Goal: Task Accomplishment & Management: Manage account settings

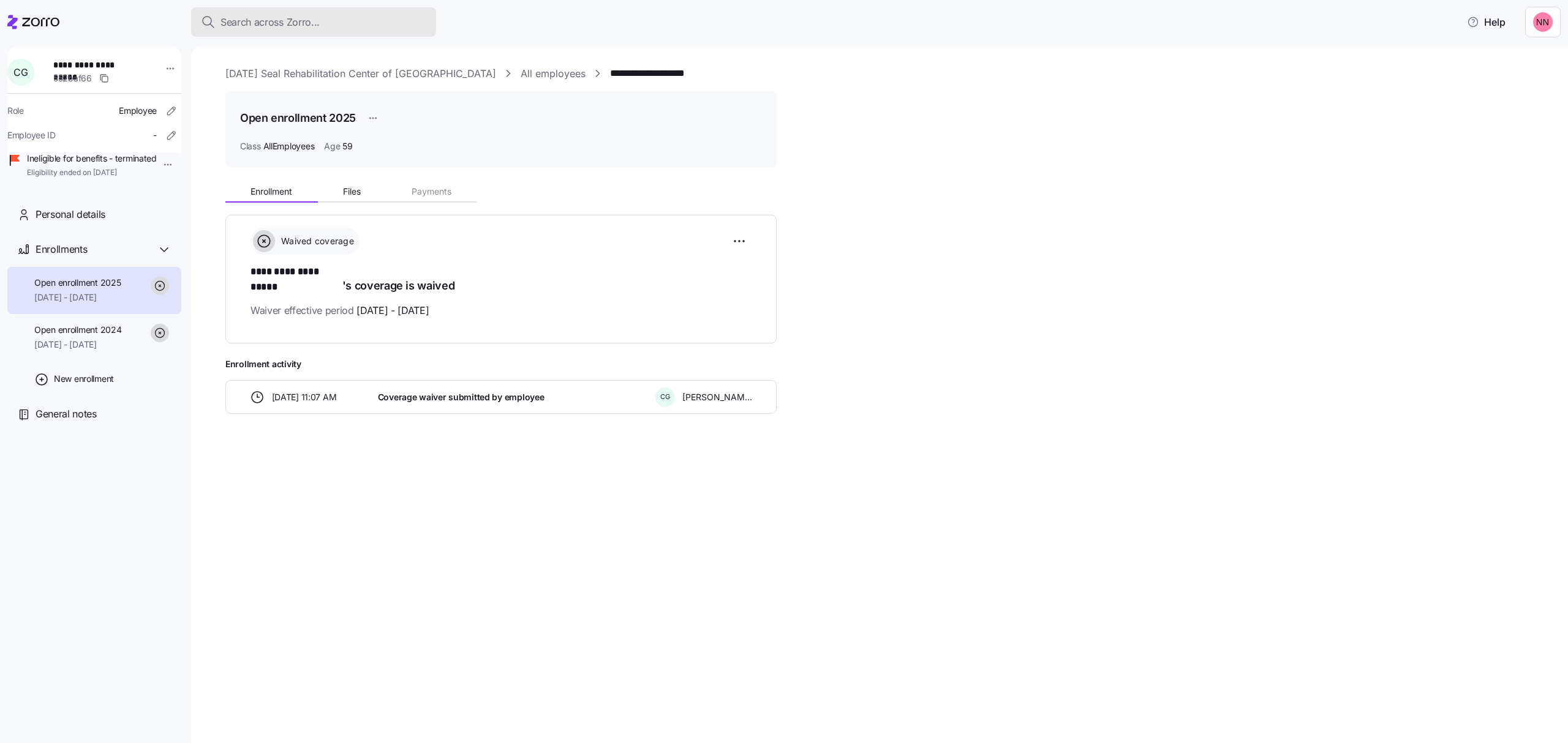
click at [373, 18] on div "Search across Zorro..." at bounding box center [314, 22] width 225 height 15
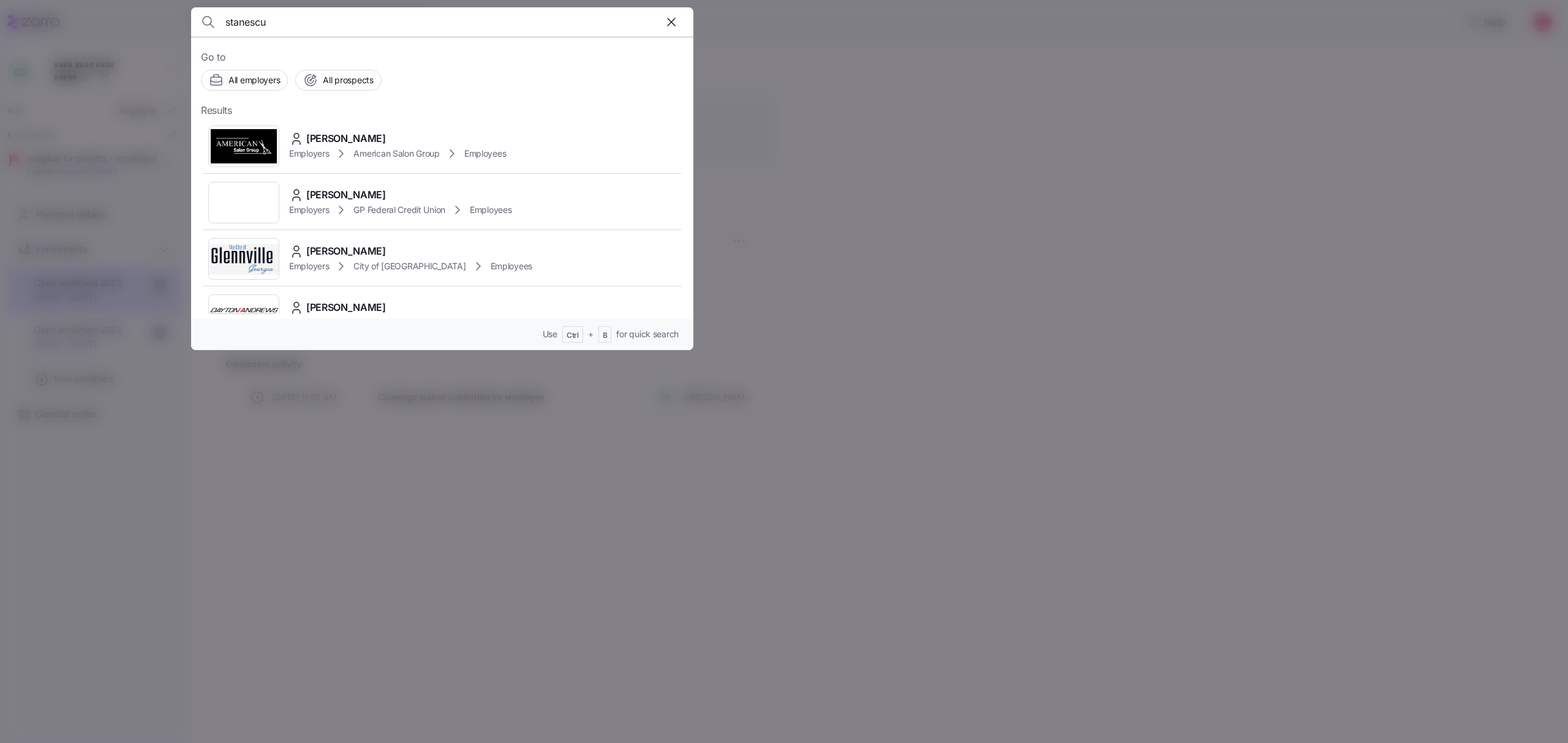
type input "stanescu"
click at [363, 141] on span "[PERSON_NAME]" at bounding box center [346, 138] width 80 height 15
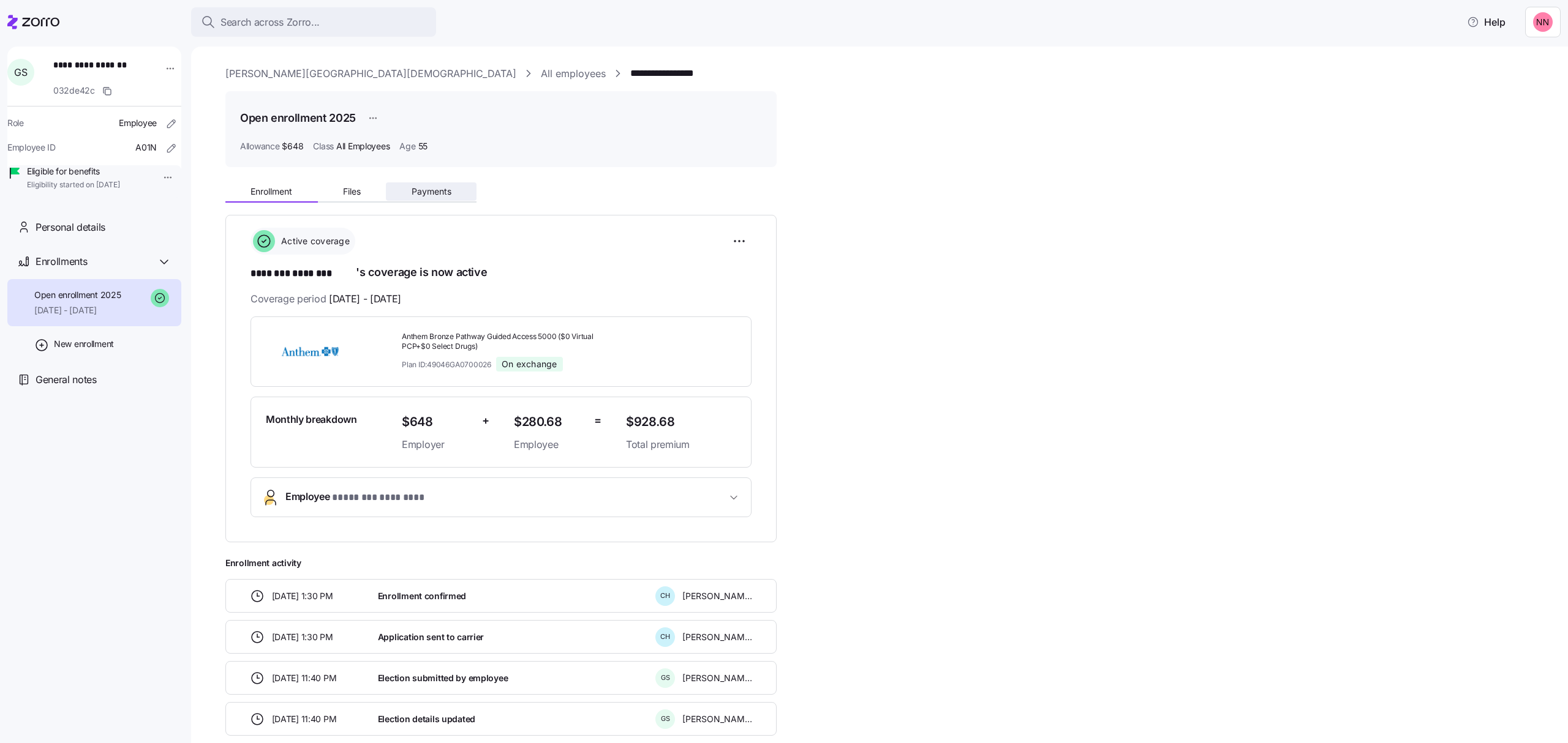
click at [440, 185] on button "Payments" at bounding box center [431, 191] width 91 height 18
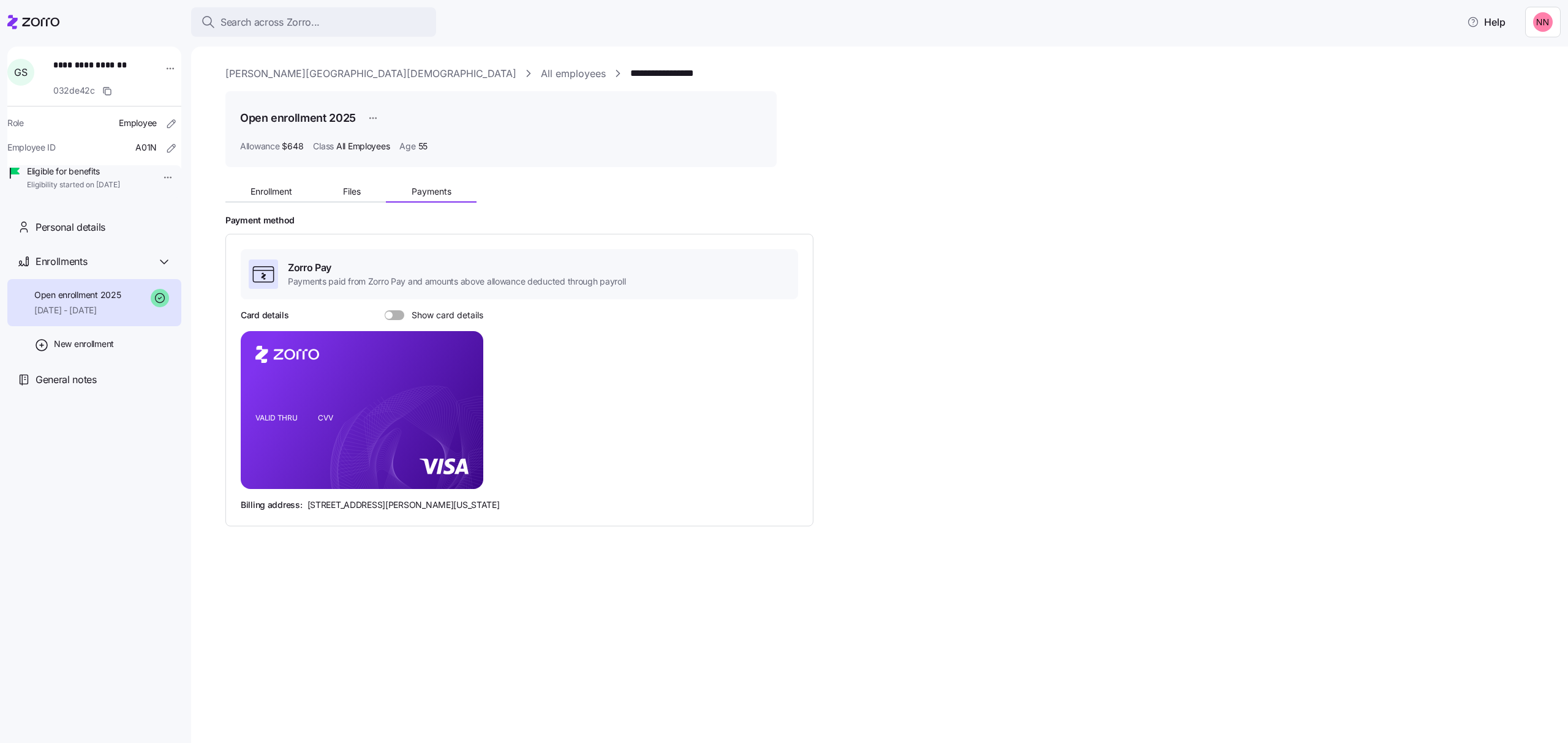
click at [396, 311] on span at bounding box center [399, 314] width 13 height 10
click at [385, 310] on input "Show card details" at bounding box center [385, 310] width 0 height 0
click at [346, 74] on link "[PERSON_NAME][GEOGRAPHIC_DATA][DEMOGRAPHIC_DATA]" at bounding box center [371, 74] width 291 height 15
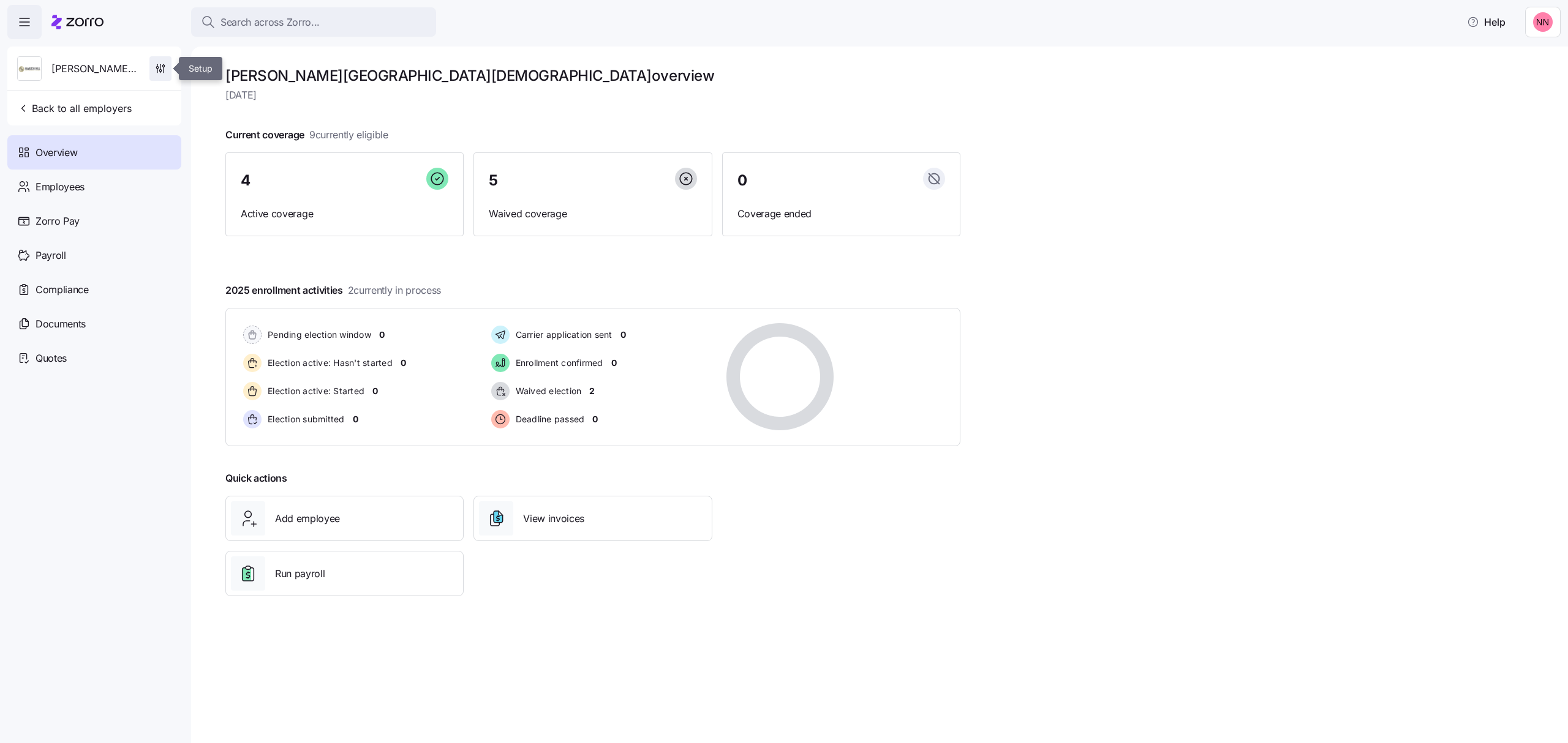
click at [157, 71] on icon "button" at bounding box center [160, 68] width 13 height 13
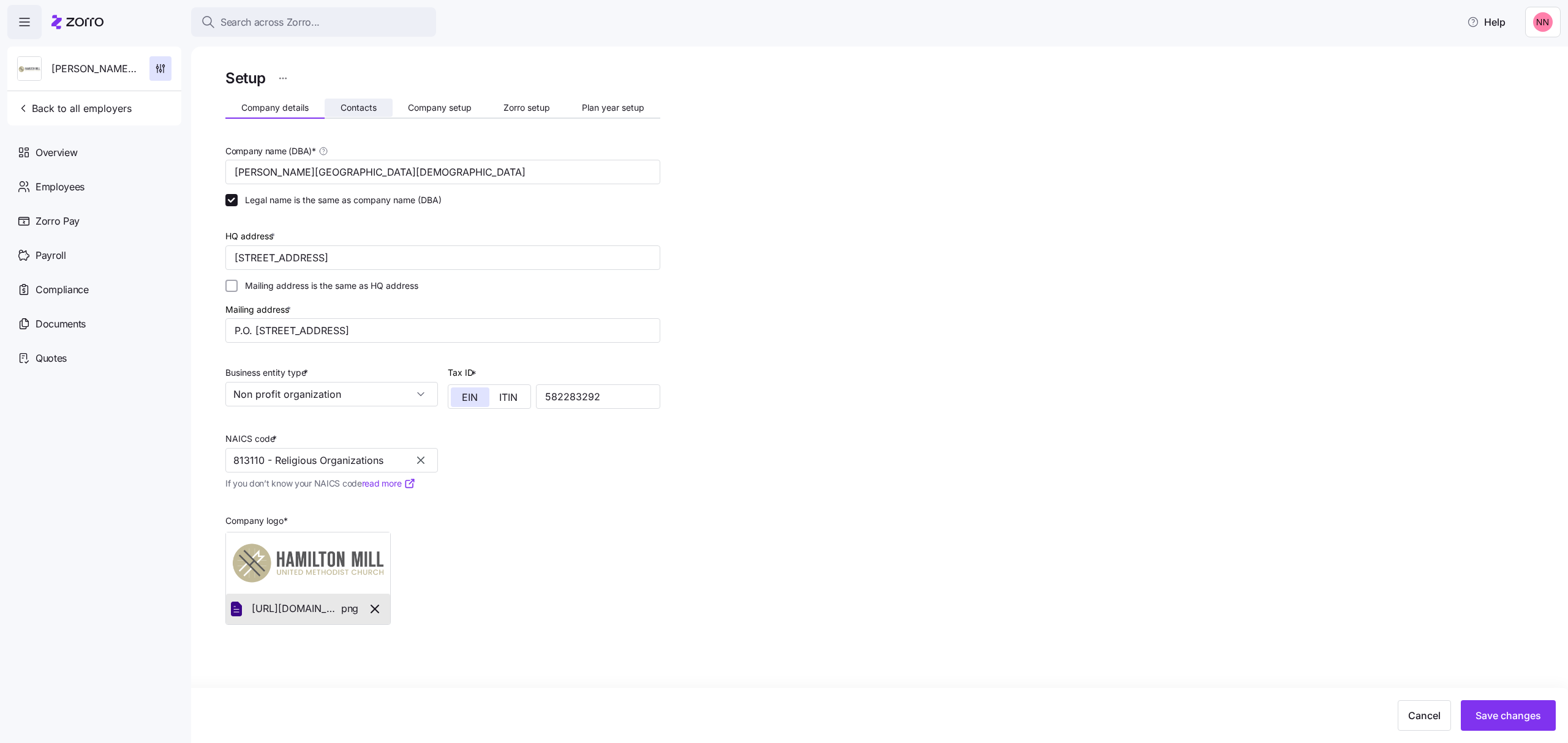
click at [351, 106] on span "Contacts" at bounding box center [358, 108] width 36 height 9
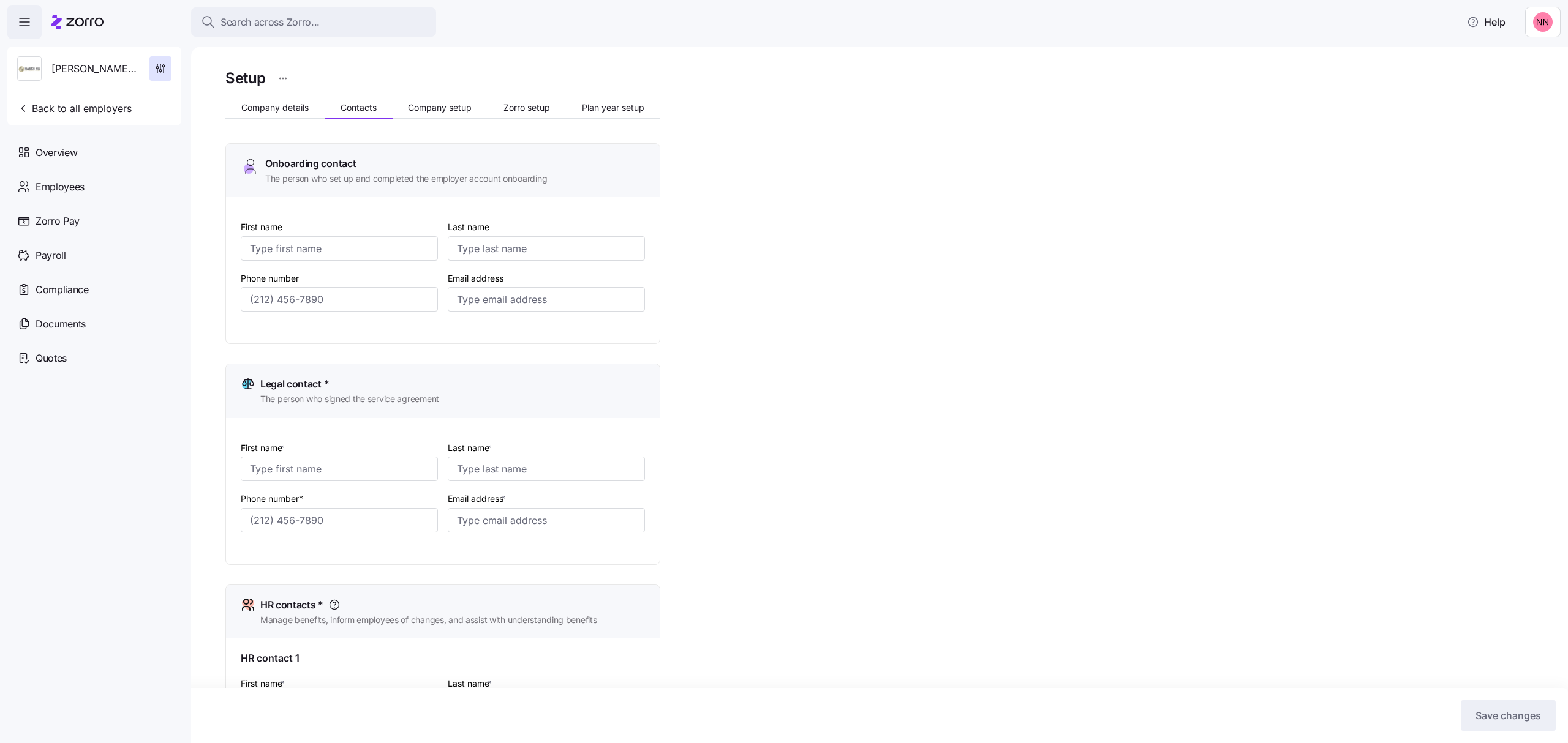
type input "[PERSON_NAME]"
type input "[PERSON_NAME][EMAIL_ADDRESS][PERSON_NAME][DOMAIN_NAME]"
type input "[PERSON_NAME]"
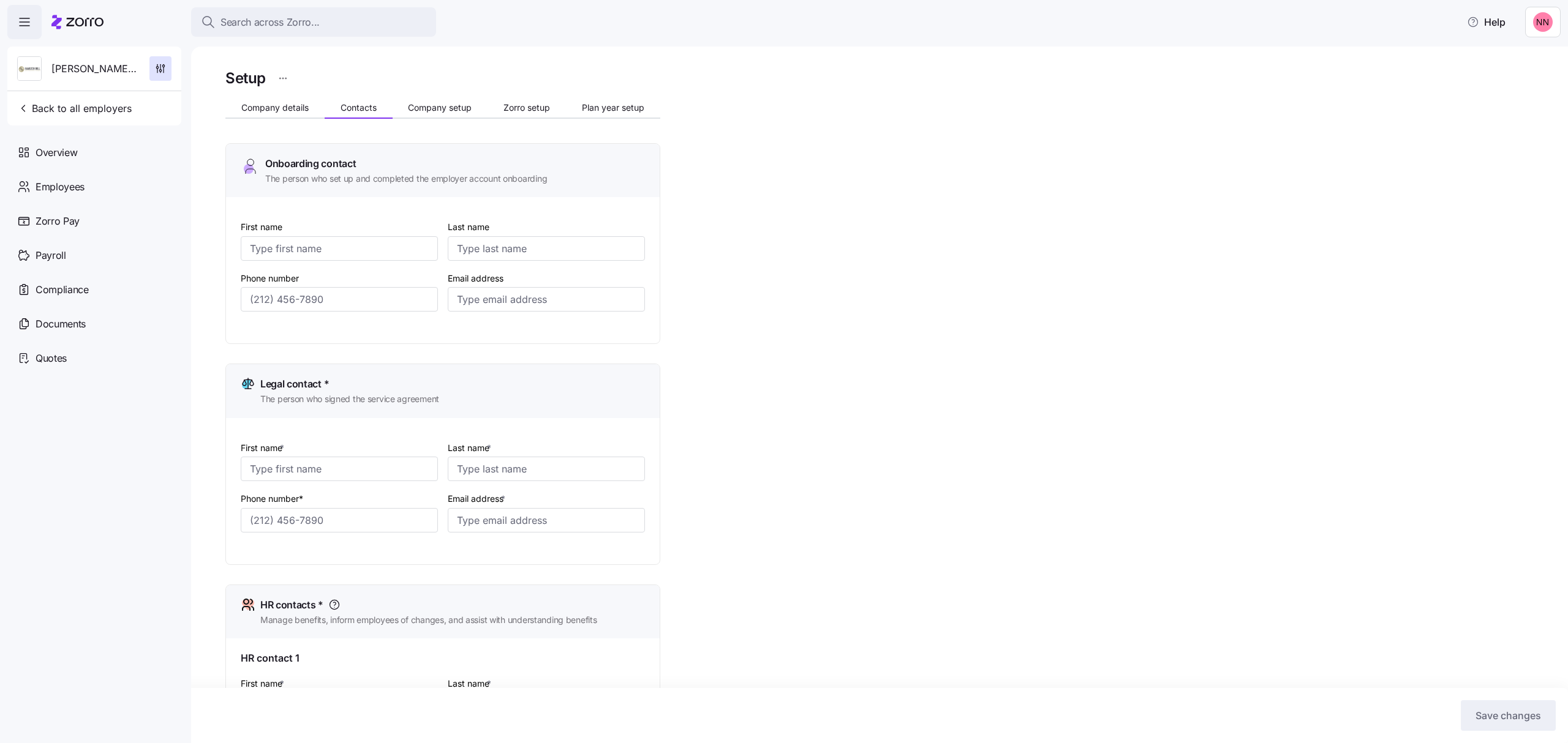
type input "[EMAIL_ADDRESS][DOMAIN_NAME]"
type input "[PERSON_NAME]"
type input "[PERSON_NAME][EMAIL_ADDRESS][PERSON_NAME][DOMAIN_NAME]"
type input "[PERSON_NAME]"
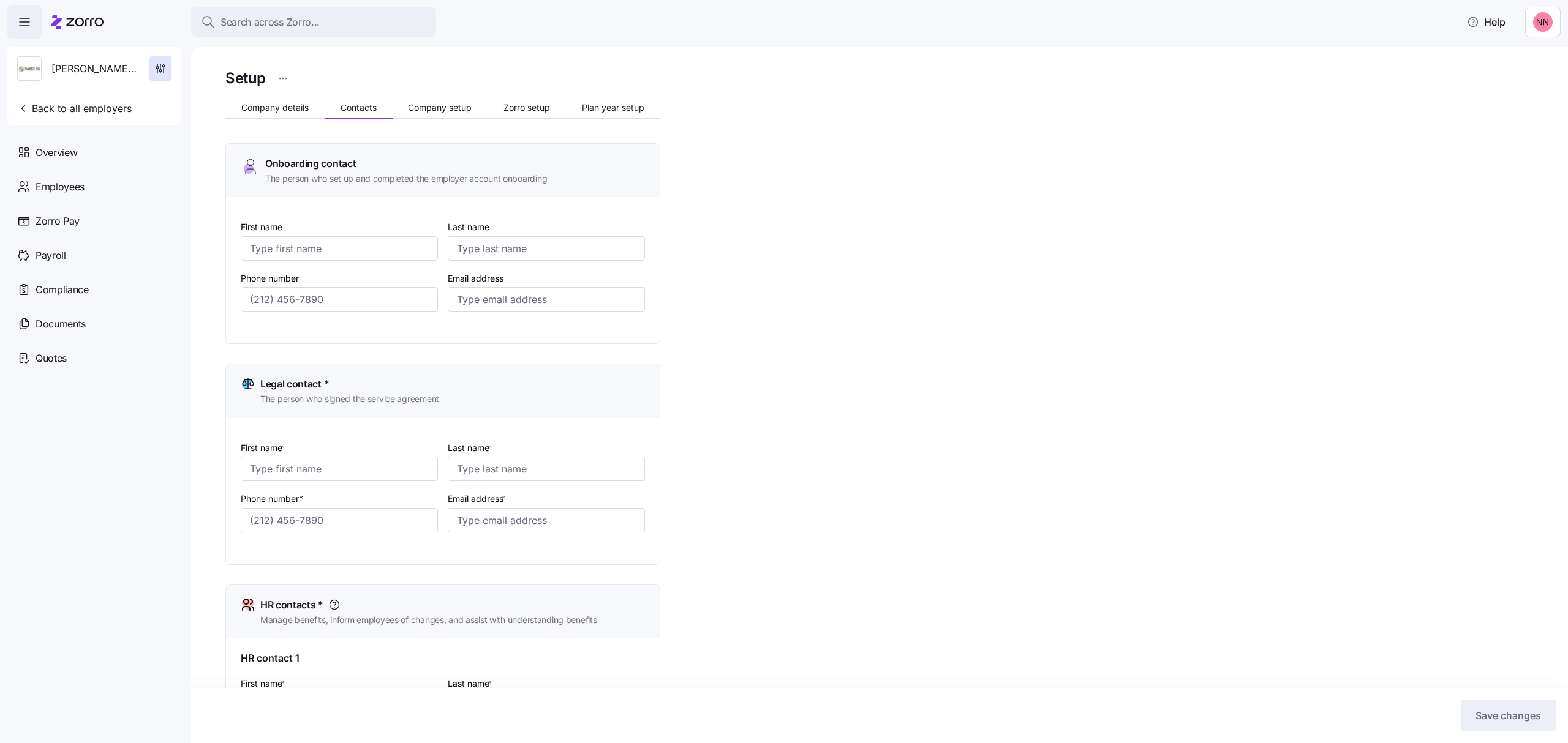
type input "[PERSON_NAME]"
type input "[EMAIL_ADDRESS][PERSON_NAME][DOMAIN_NAME]"
type input "[PHONE_NUMBER]"
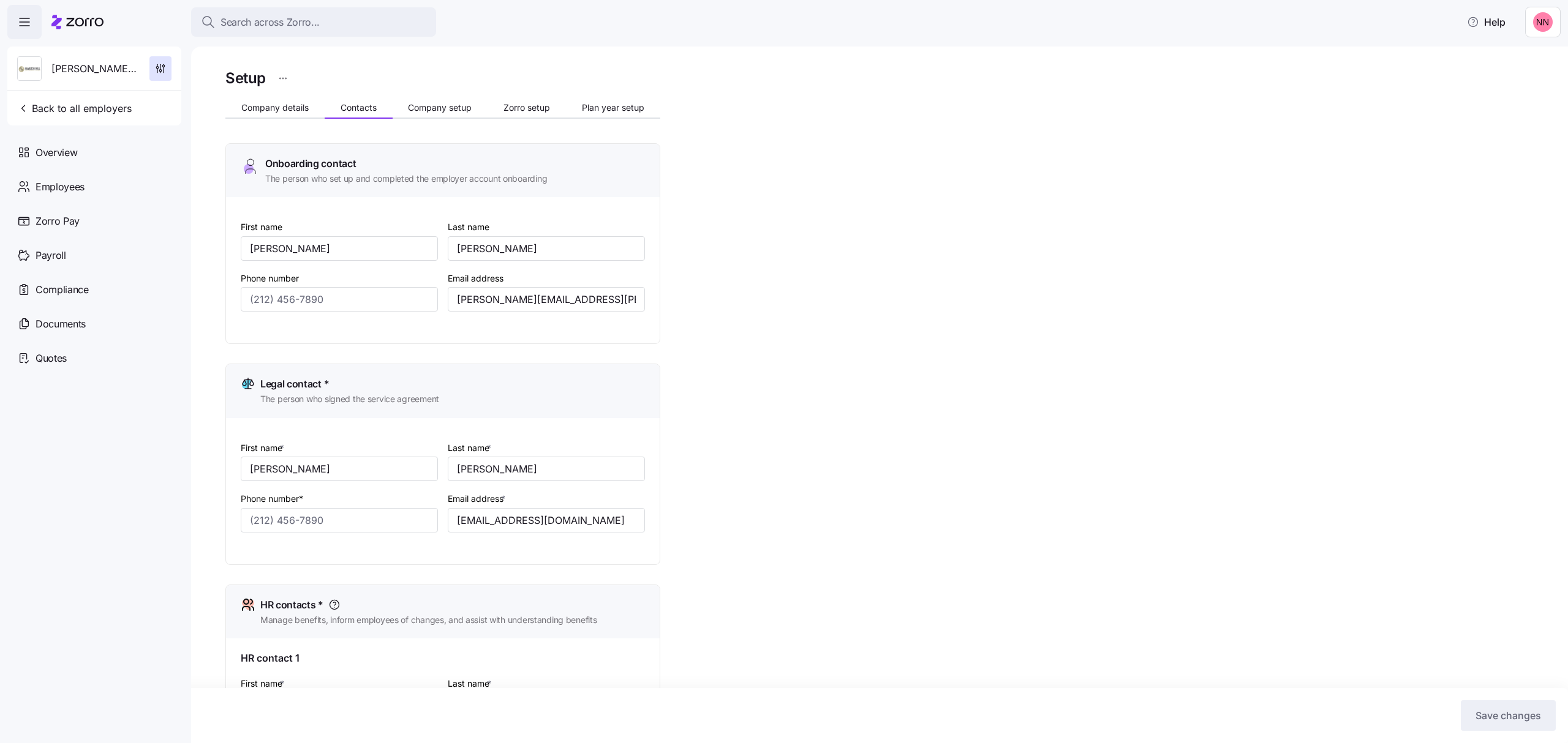
type input "[PHONE_NUMBER]"
click at [250, 15] on span "Search across Zorro..." at bounding box center [270, 22] width 99 height 15
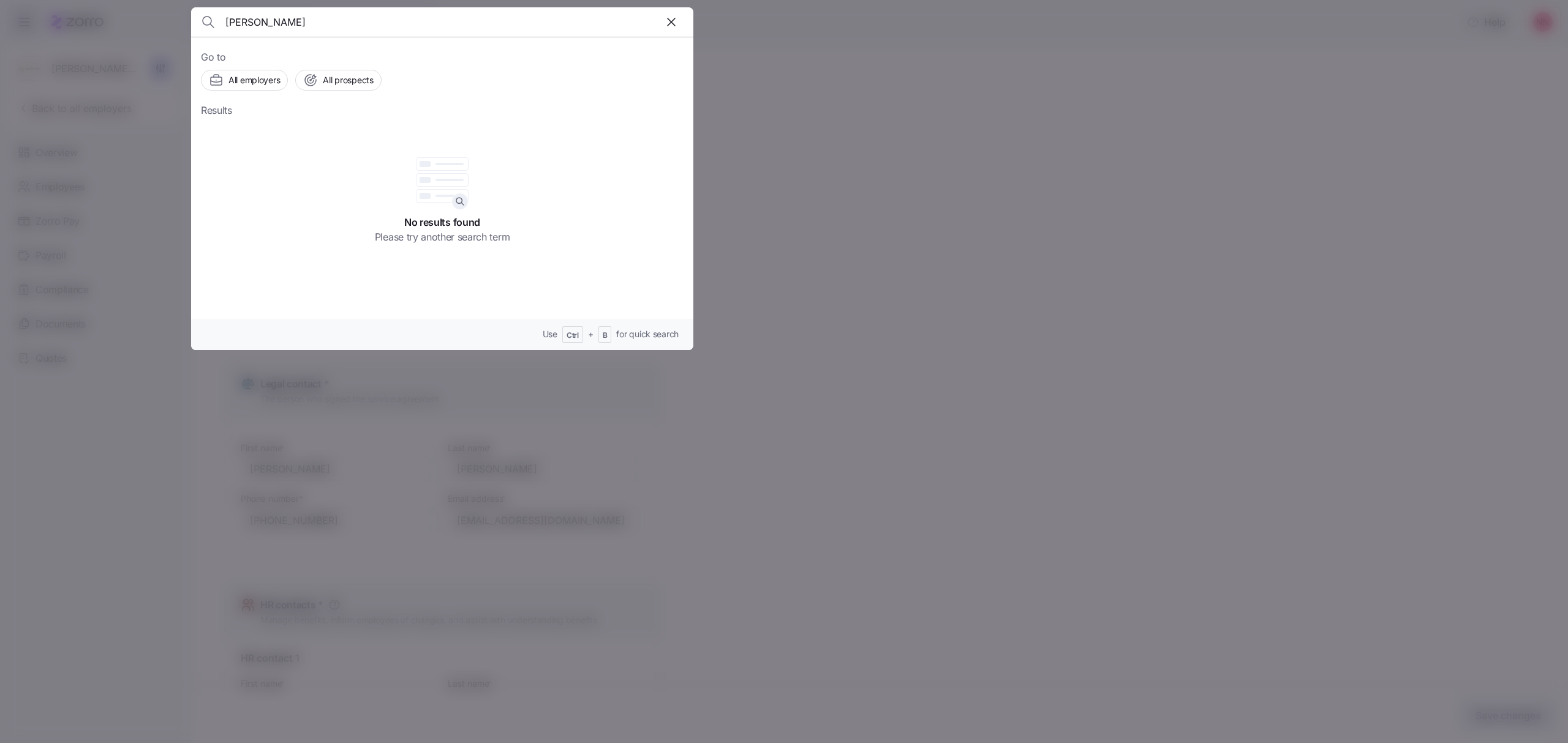
type input "[PERSON_NAME]"
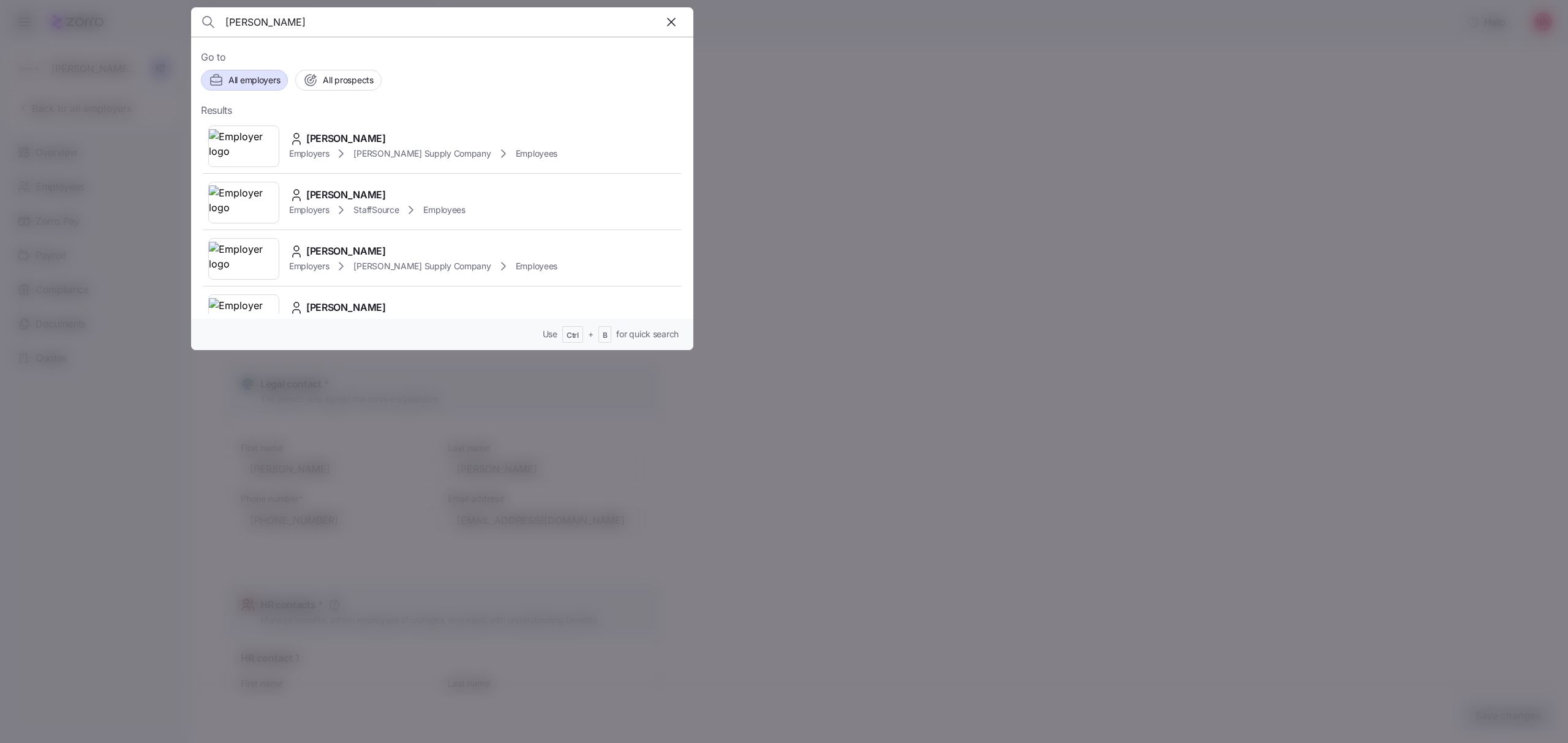
click at [256, 78] on span "All employers" at bounding box center [254, 80] width 52 height 13
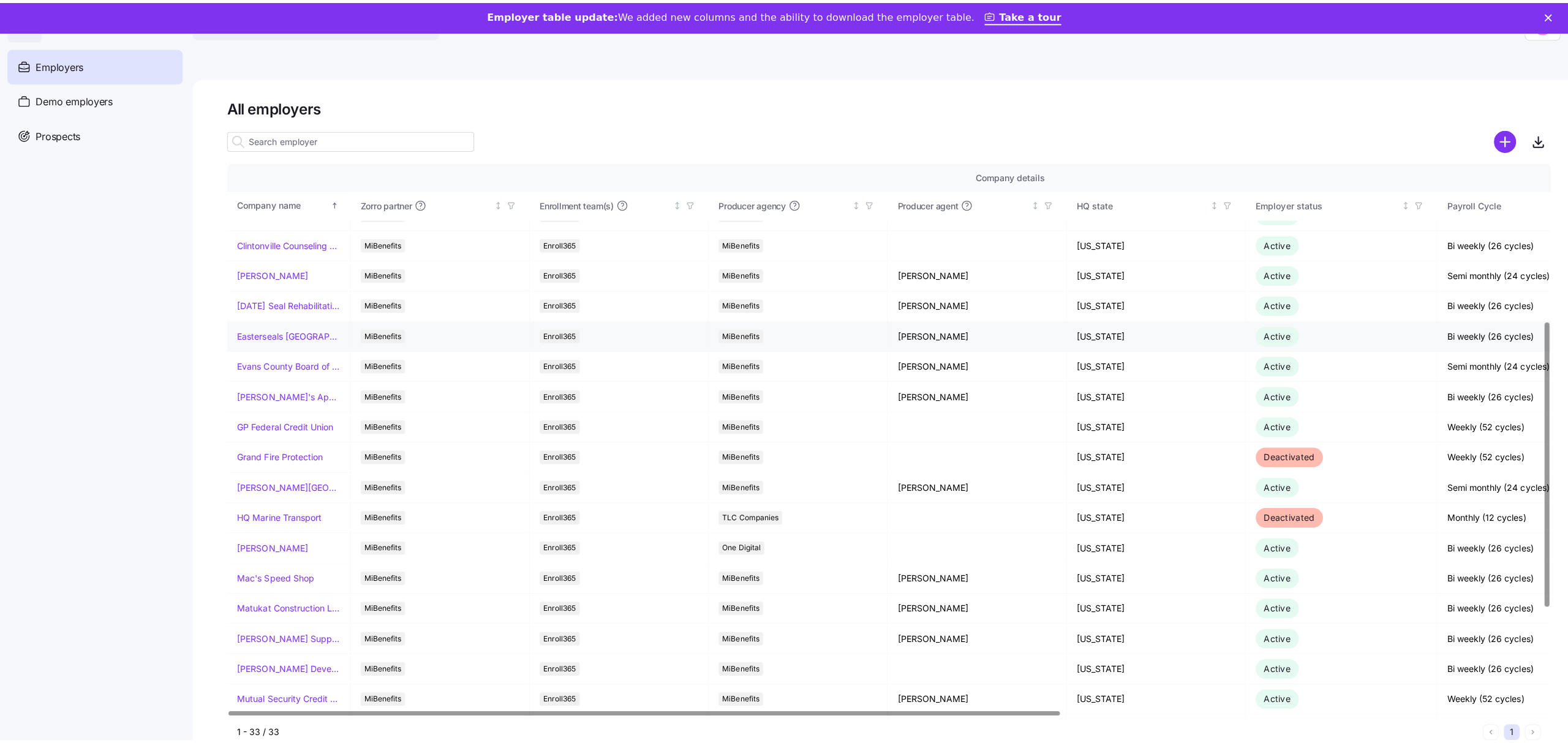
scroll to position [326, 0]
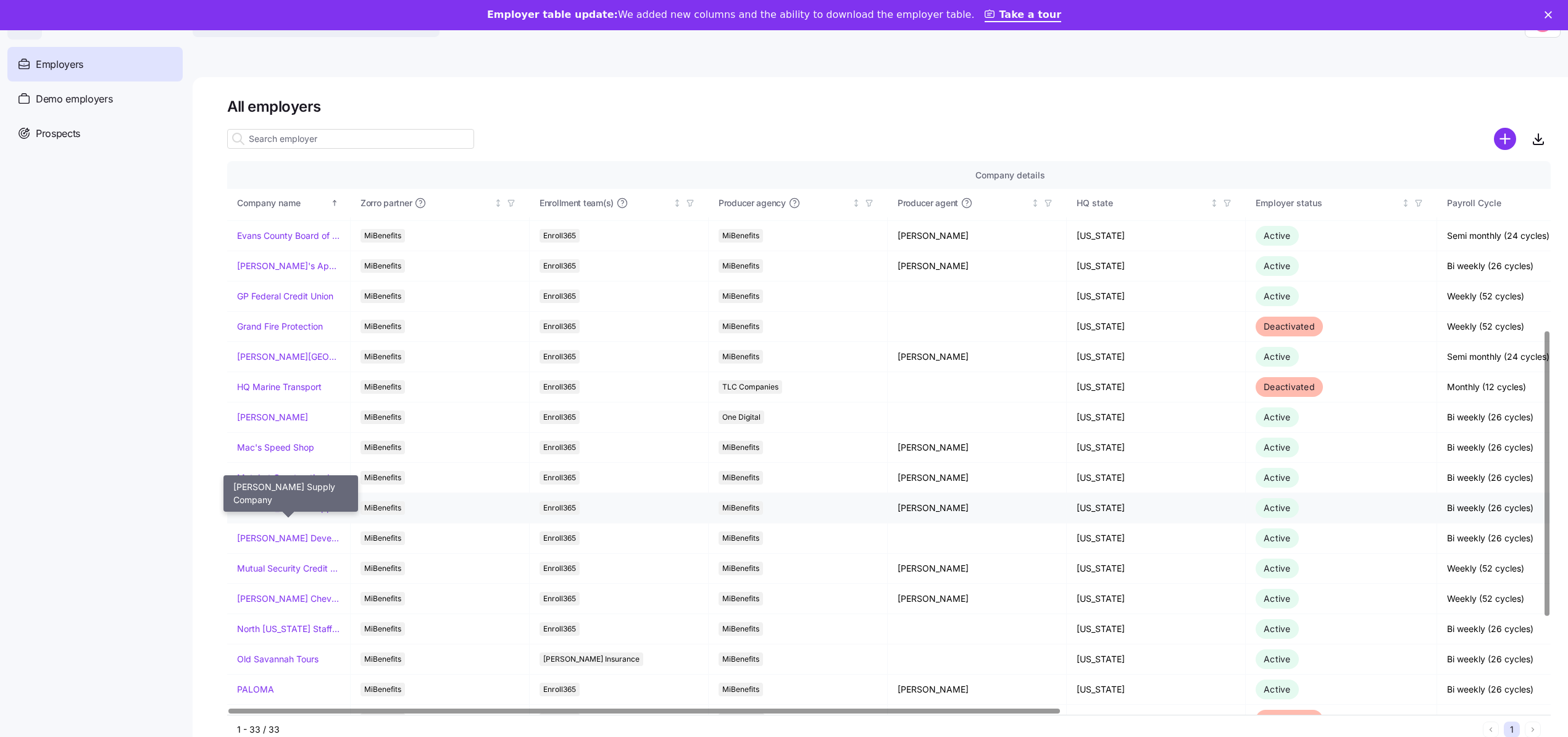
click at [284, 510] on link "[PERSON_NAME] Supply Company" at bounding box center [288, 508] width 103 height 13
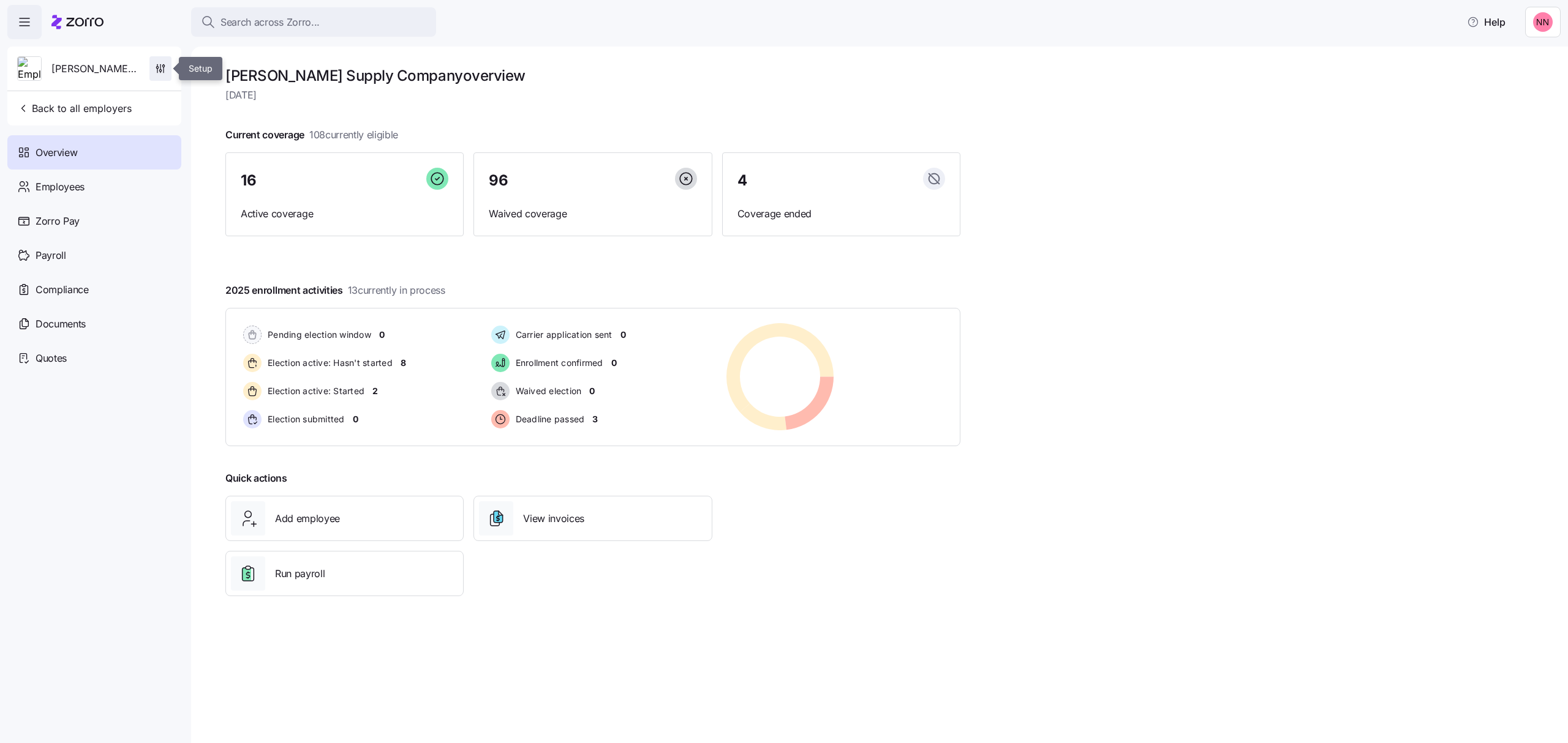
click at [157, 67] on icon "button" at bounding box center [157, 68] width 1 height 1
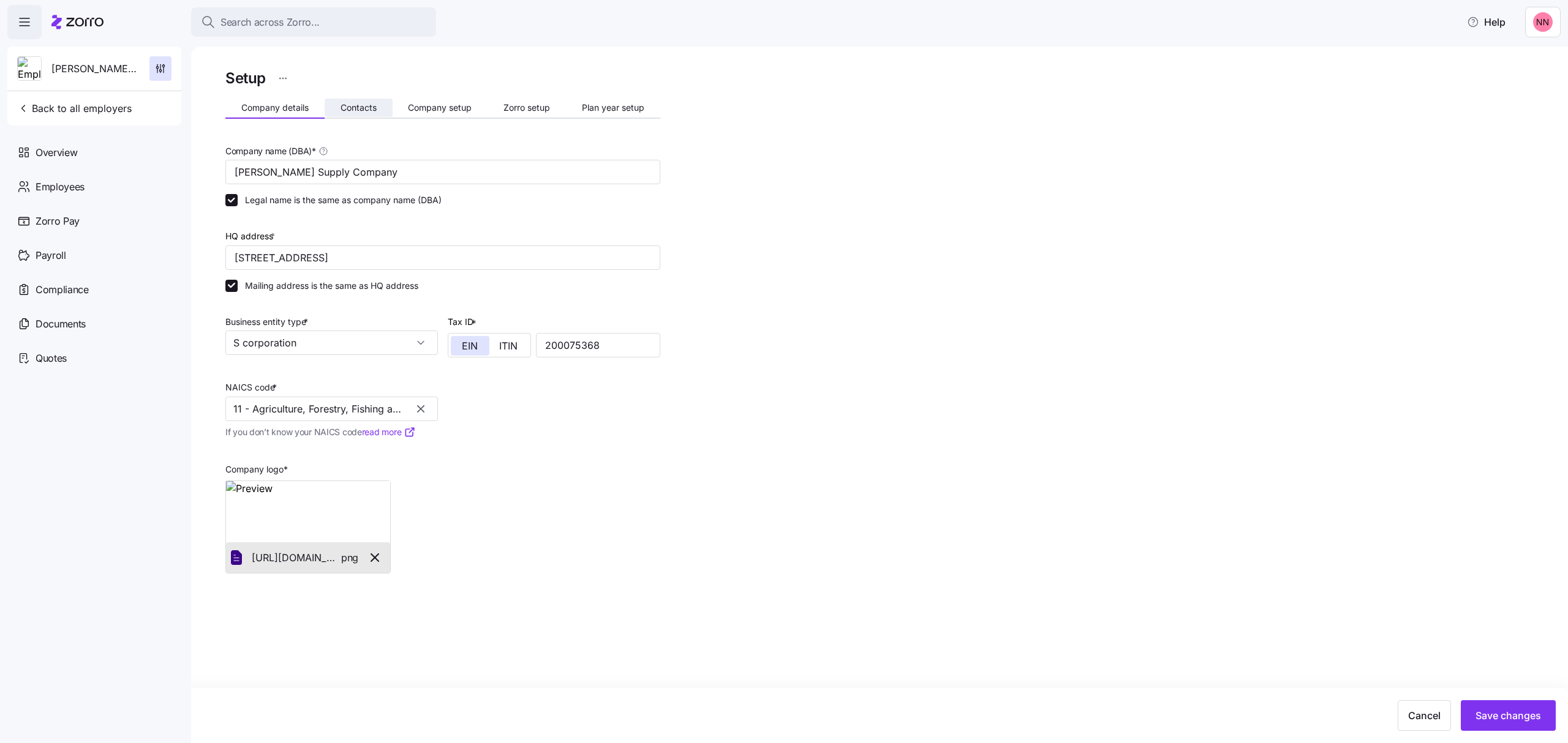
click at [353, 106] on span "Contacts" at bounding box center [358, 108] width 36 height 9
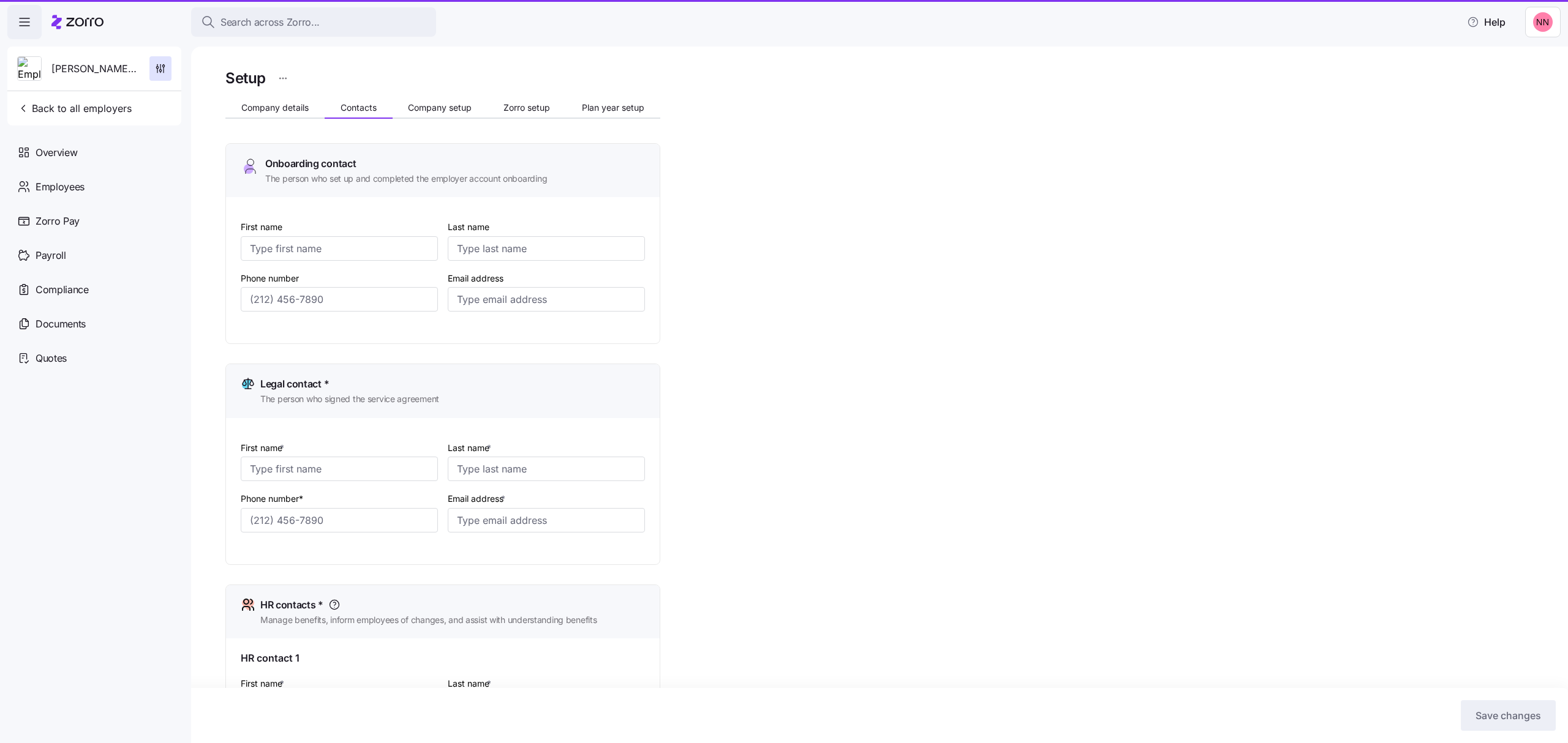
type input "[PERSON_NAME]"
type input "[EMAIL_ADDRESS][DOMAIN_NAME]"
type input "[PERSON_NAME]"
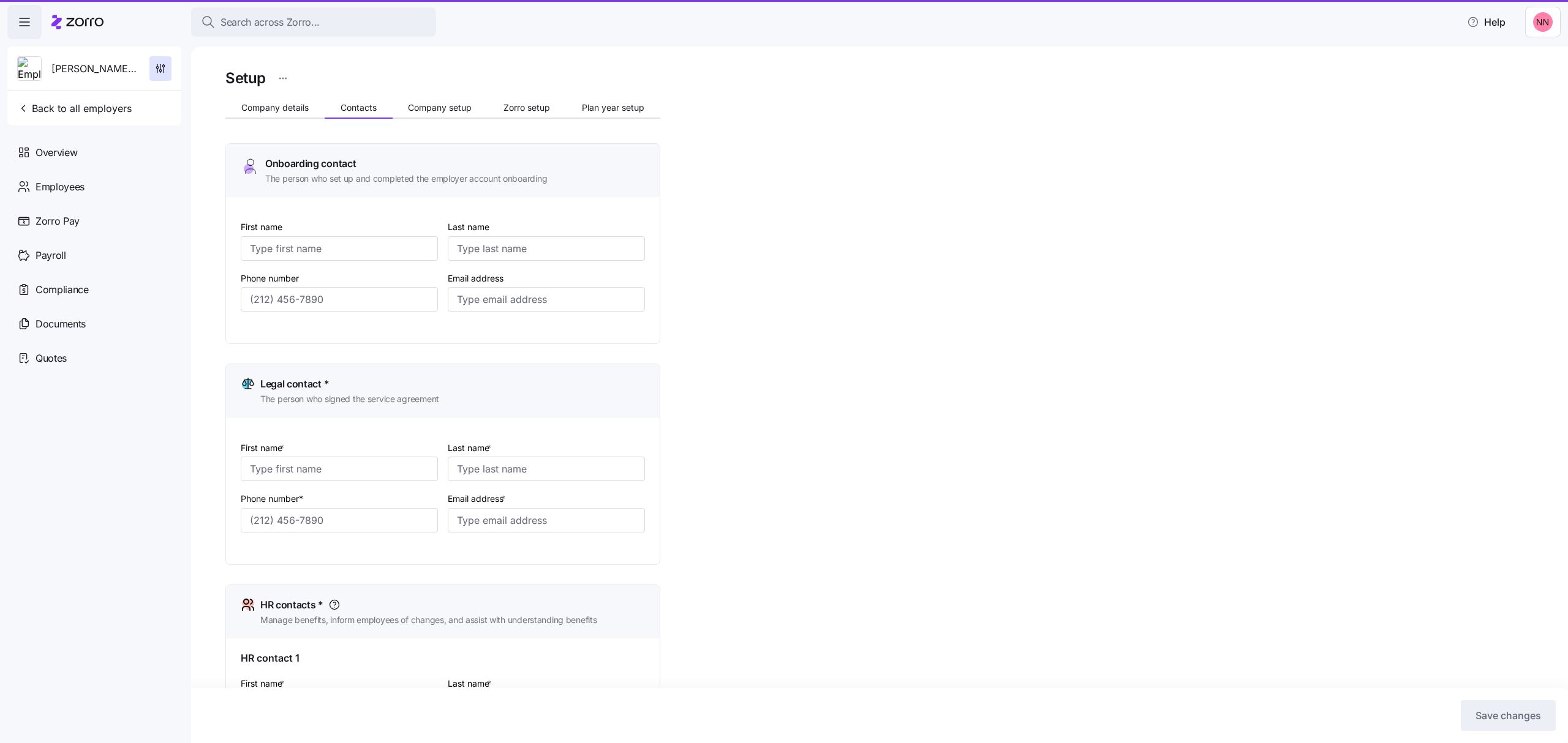
type input "[EMAIL_ADDRESS][DOMAIN_NAME]"
type input "[PERSON_NAME]"
type input "[EMAIL_ADDRESS][DOMAIN_NAME]"
type input "[PERSON_NAME]"
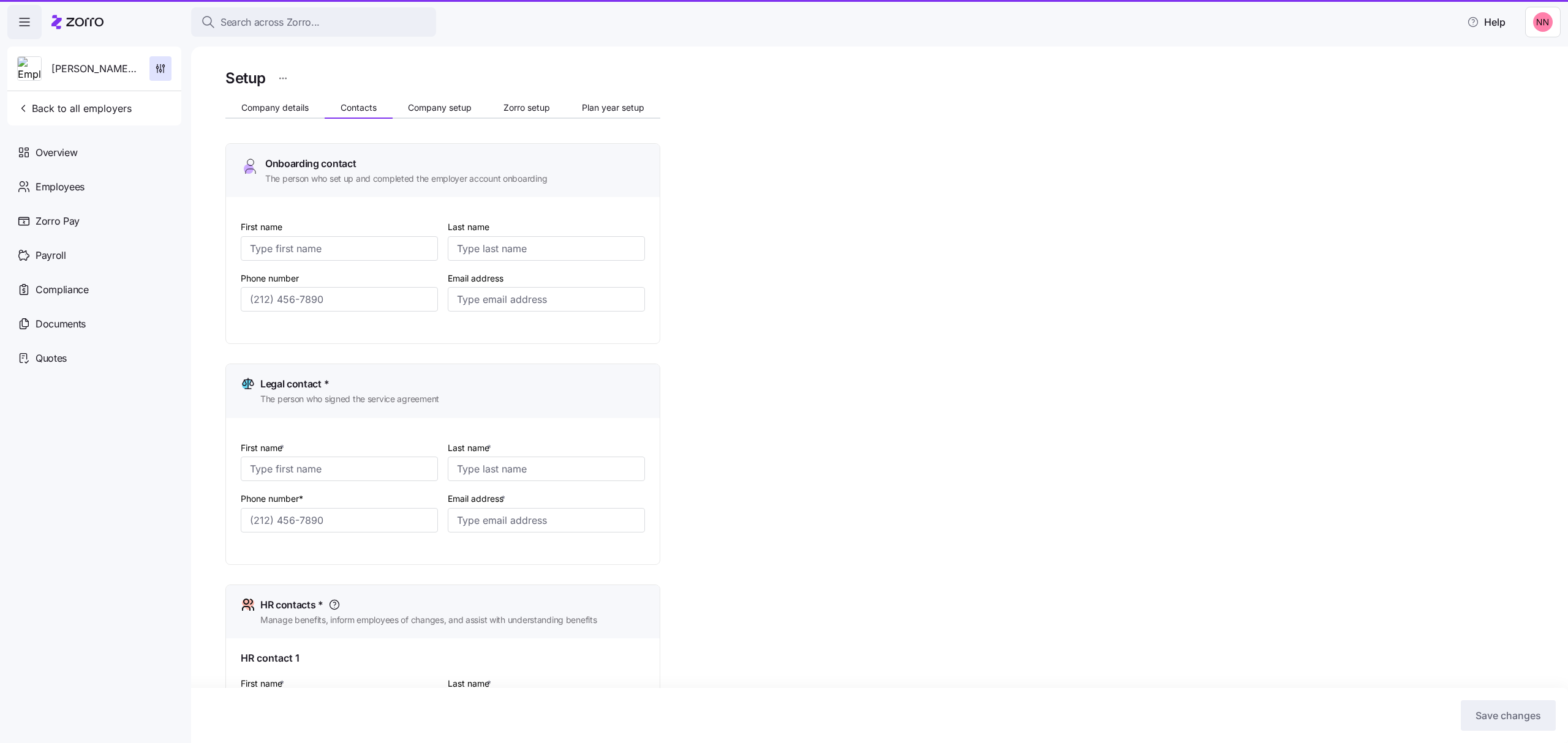
type input "[PERSON_NAME]"
type input "[EMAIL_ADDRESS][DOMAIN_NAME]"
type input "[PHONE_NUMBER]"
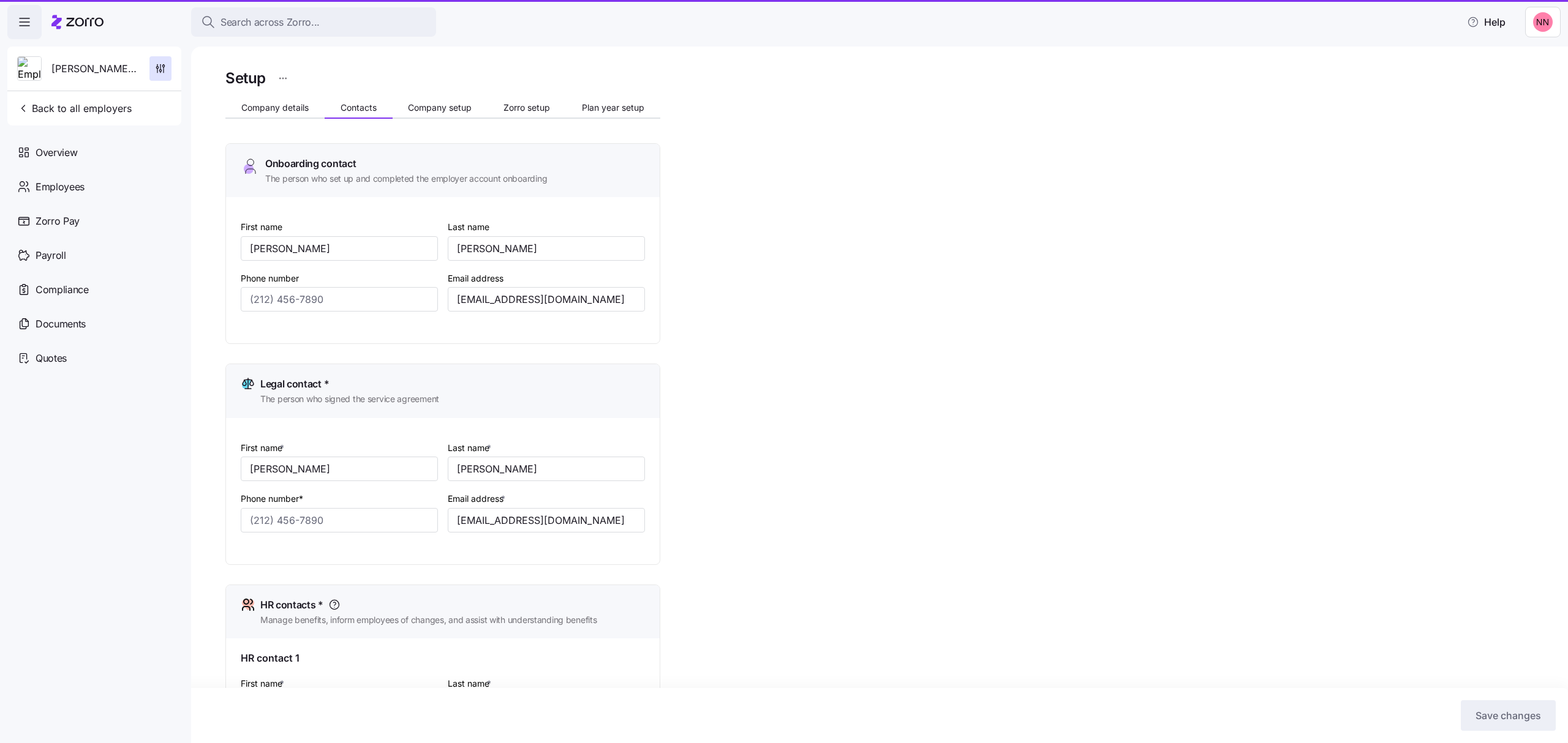
type input "[PHONE_NUMBER]"
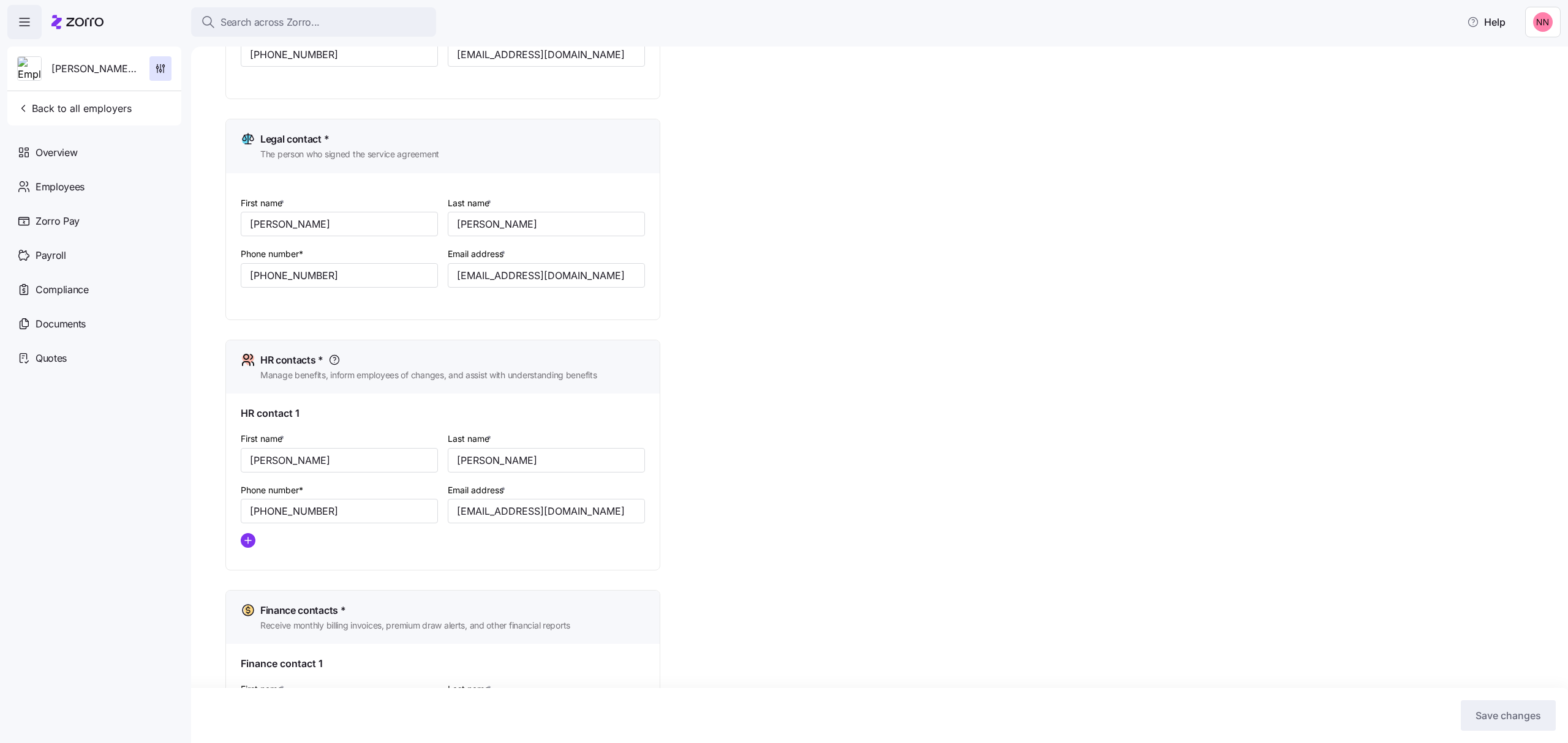
scroll to position [401, 0]
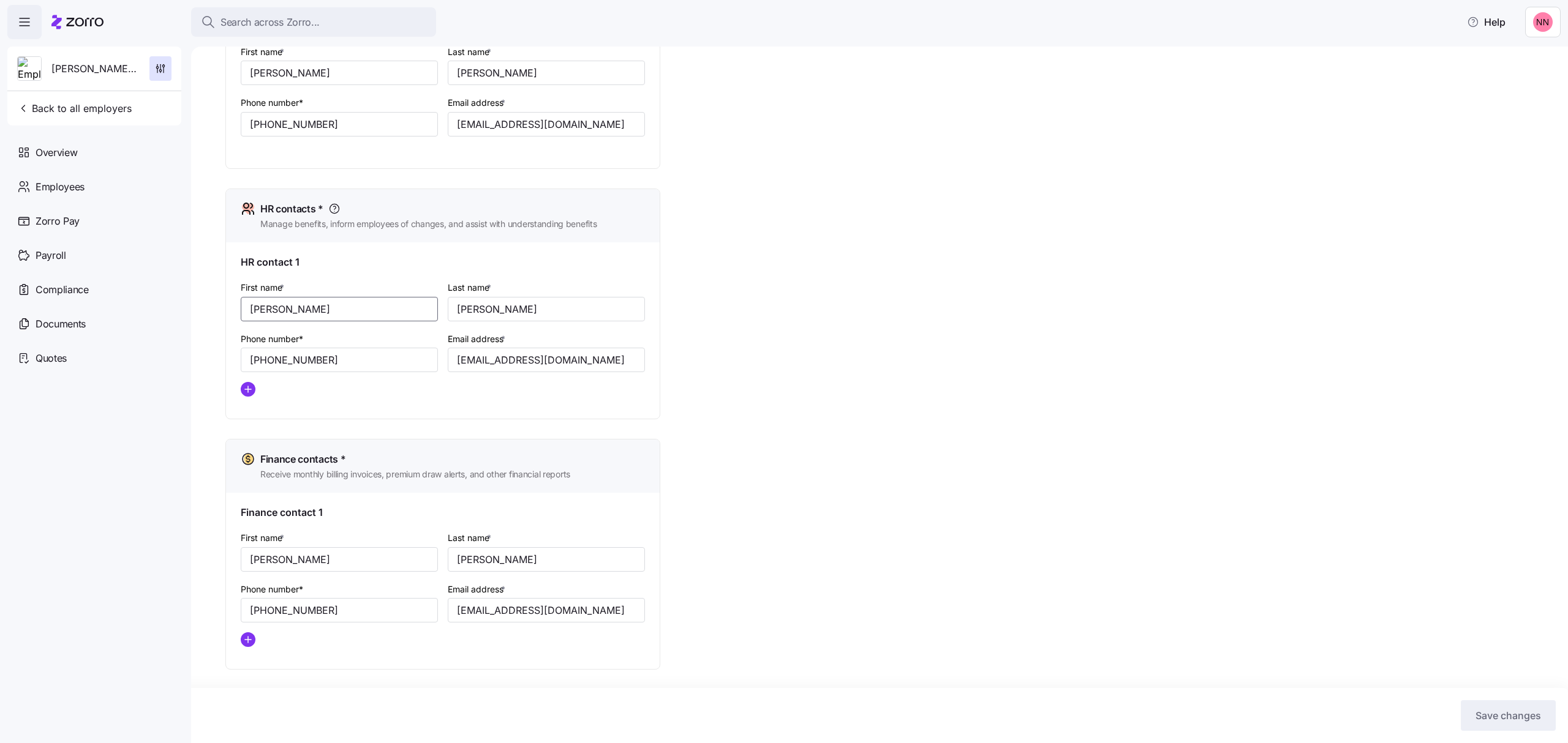
drag, startPoint x: 303, startPoint y: 305, endPoint x: 206, endPoint y: 317, distance: 97.7
click at [206, 317] on div "Setup Company details Contacts Company setup Zorro setup Plan year setup Onboar…" at bounding box center [879, 395] width 1376 height 697
type input "[PERSON_NAME]"
type input "Schwatrzkopf"
click at [474, 358] on input "[EMAIL_ADDRESS][DOMAIN_NAME]" at bounding box center [547, 359] width 197 height 24
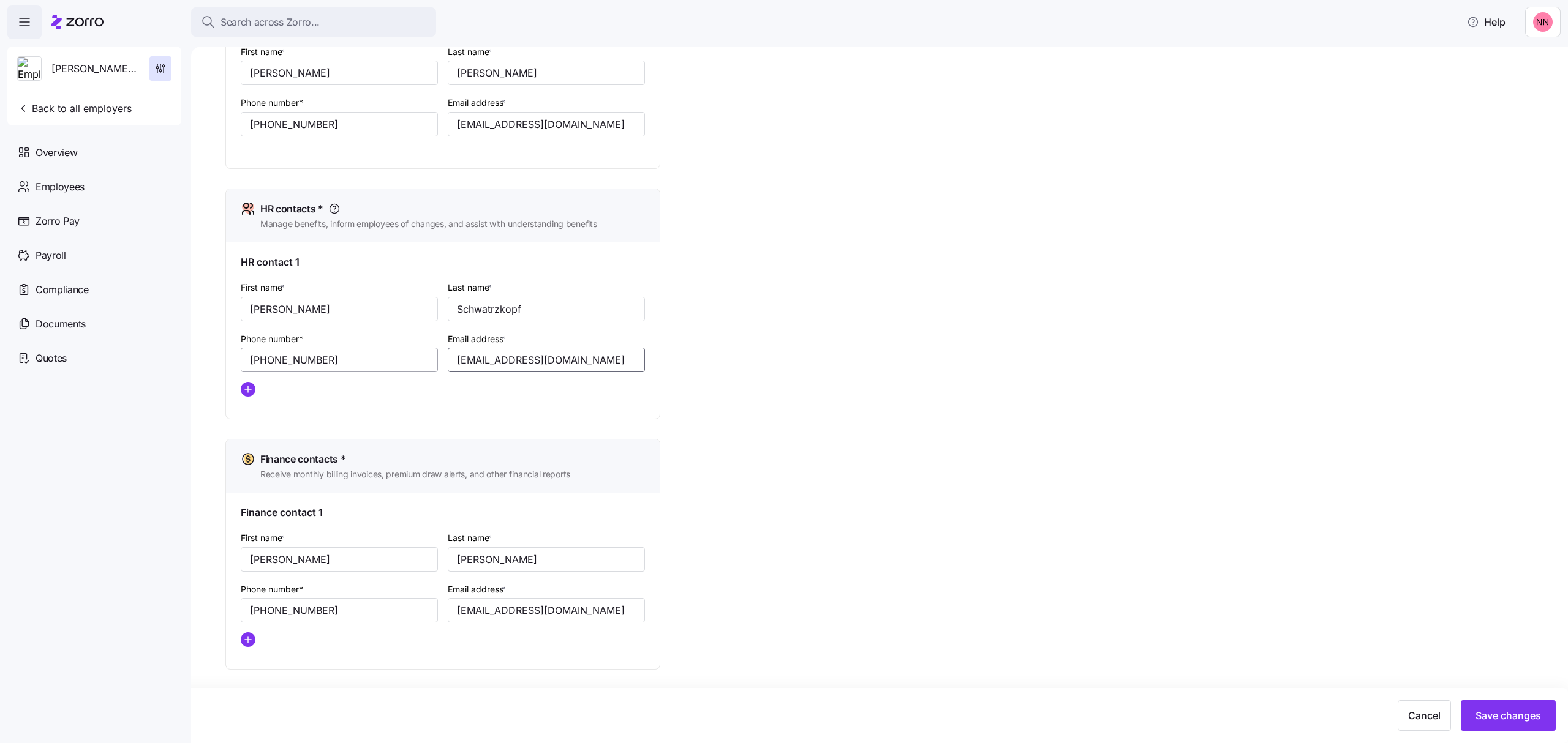
drag, startPoint x: 474, startPoint y: 358, endPoint x: 407, endPoint y: 362, distance: 67.1
click at [407, 362] on div "First name * [PERSON_NAME] Last name * Schwatrzkopf Phone number* [PHONE_NUMBER…" at bounding box center [443, 342] width 414 height 136
type input "[EMAIL_ADDRESS][DOMAIN_NAME]"
click at [1525, 711] on span "Save changes" at bounding box center [1508, 716] width 66 height 15
type input "[EMAIL_ADDRESS][DOMAIN_NAME]"
